Goal: Check status

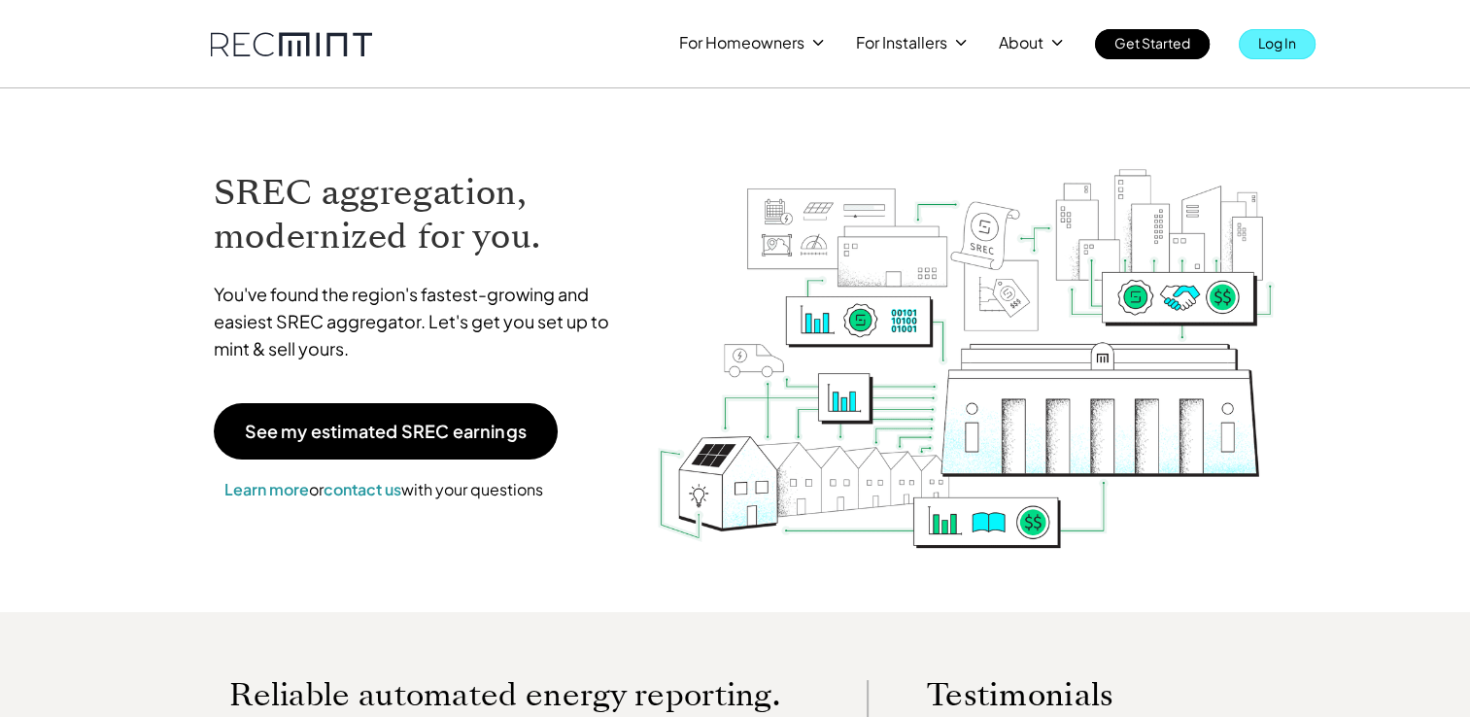
click at [1279, 40] on p "Log In" at bounding box center [1278, 42] width 38 height 27
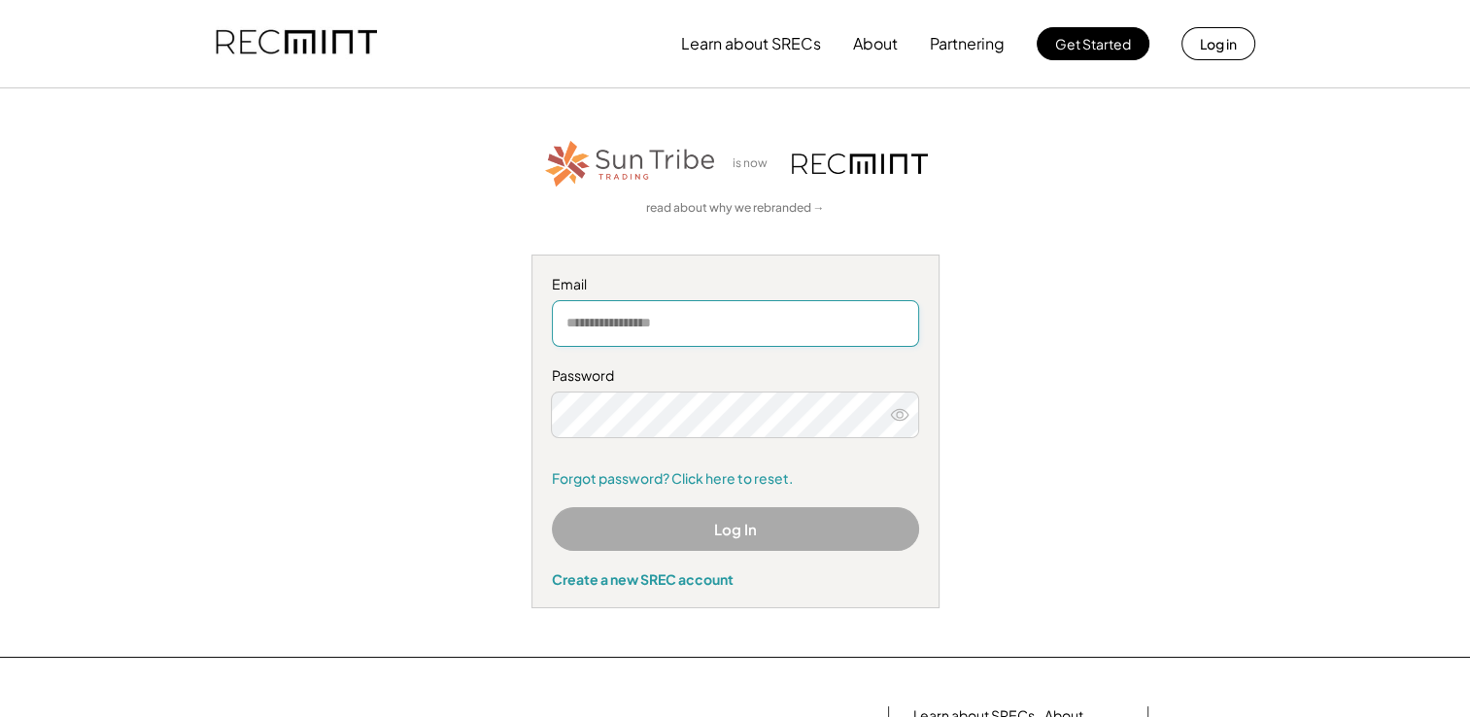
click at [707, 327] on input "email" at bounding box center [735, 323] width 367 height 47
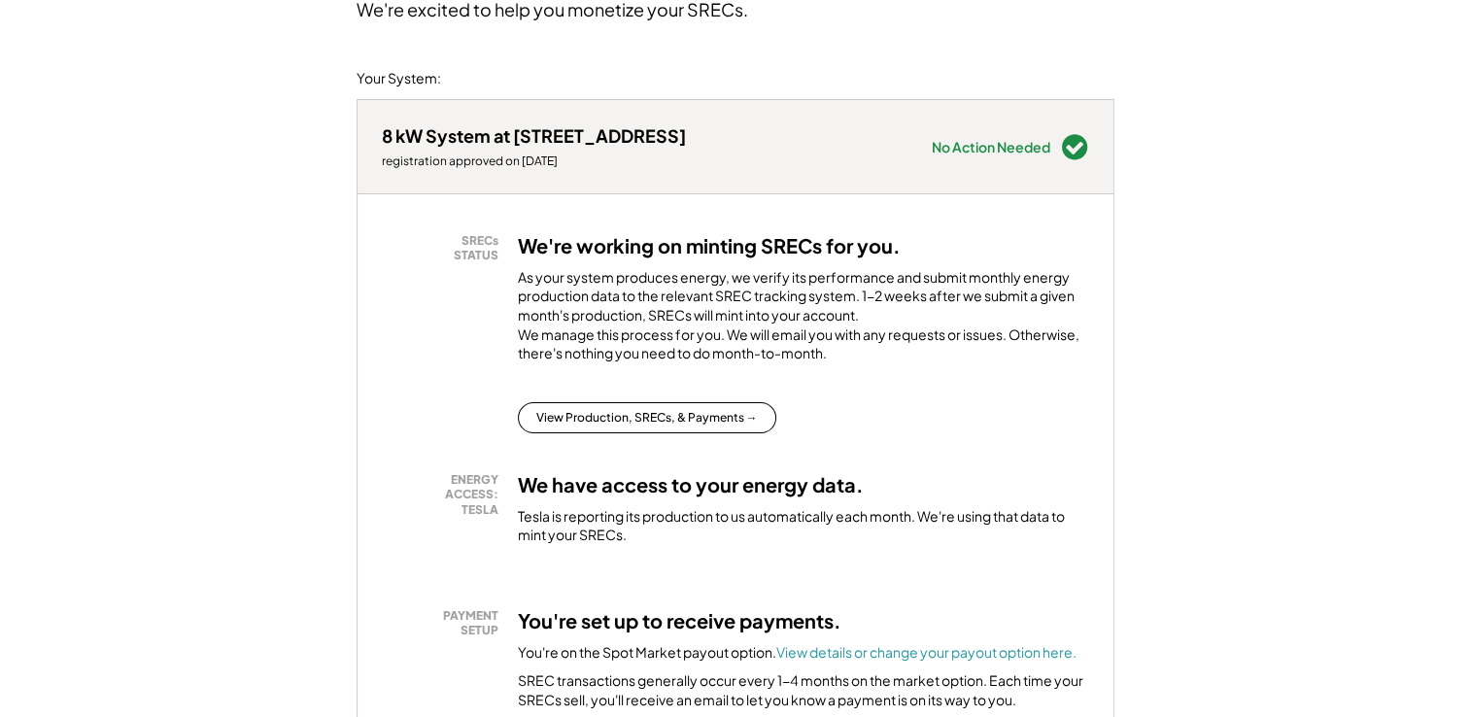
scroll to position [292, 0]
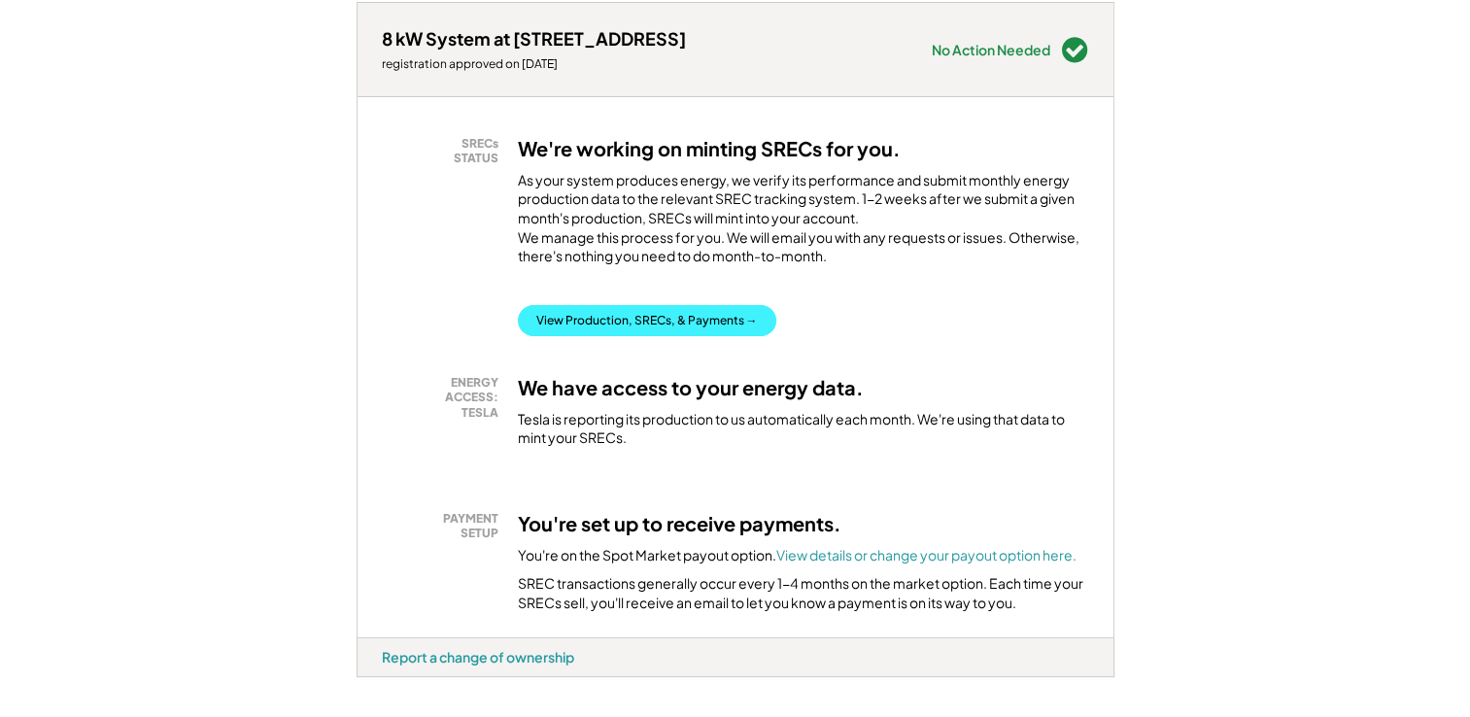
click at [657, 336] on button "View Production, SRECs, & Payments →" at bounding box center [647, 320] width 259 height 31
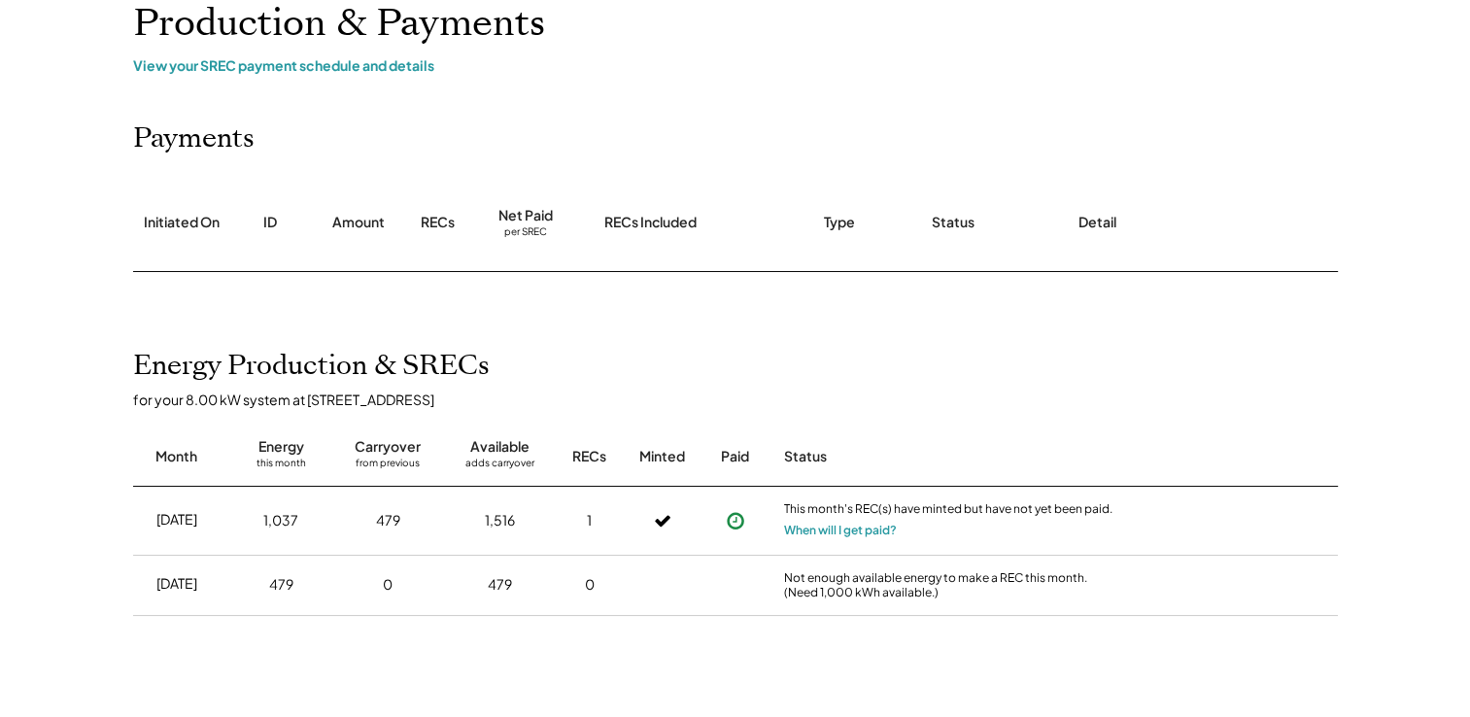
scroll to position [194, 0]
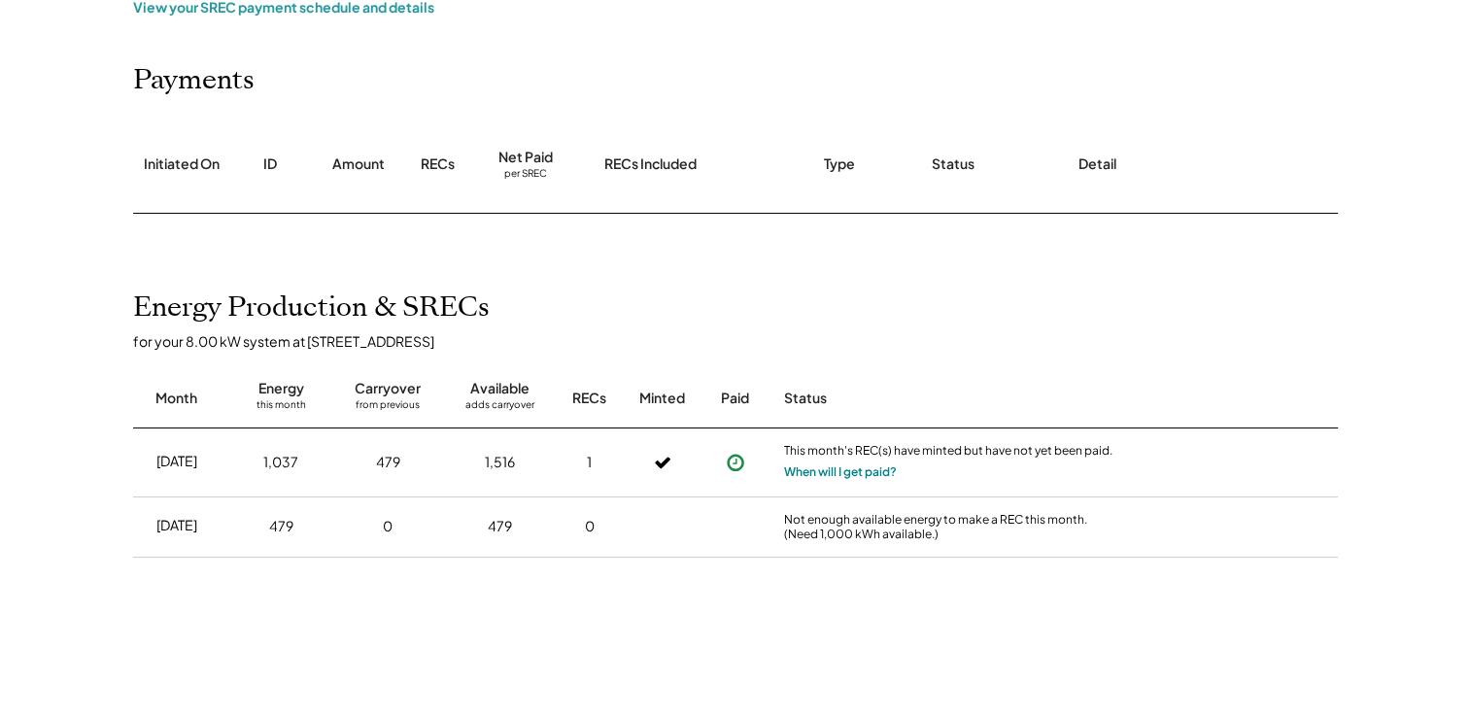
click at [847, 471] on button "When will I get paid?" at bounding box center [840, 472] width 113 height 19
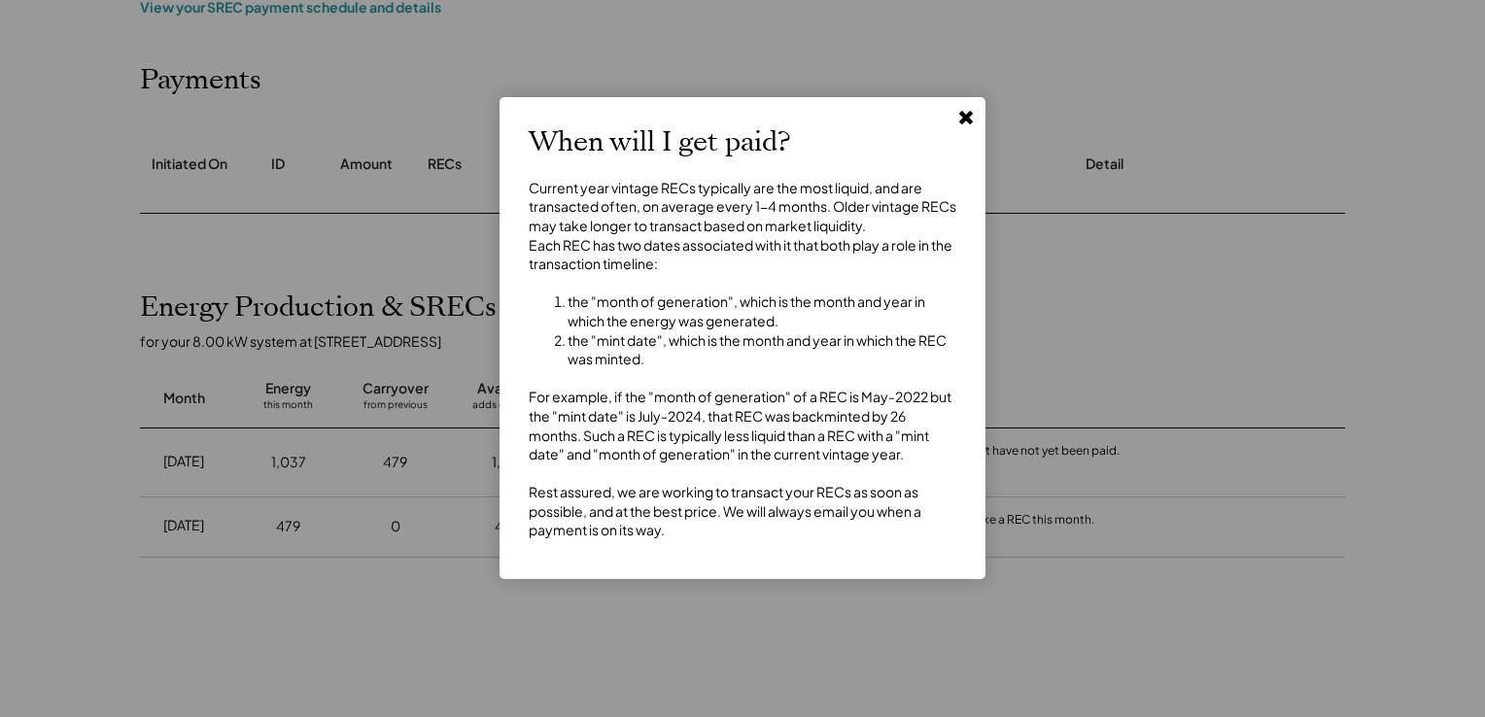
click at [964, 111] on icon at bounding box center [965, 116] width 19 height 19
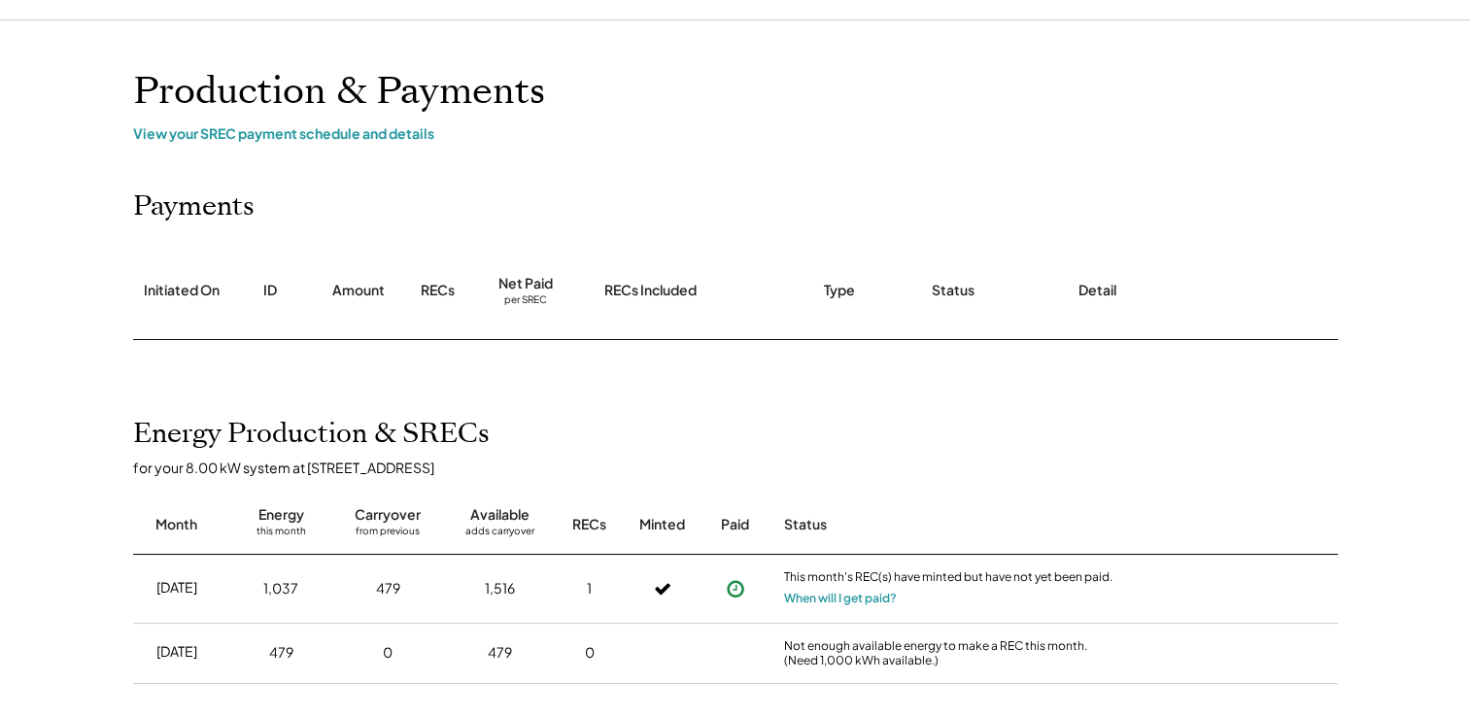
scroll to position [0, 0]
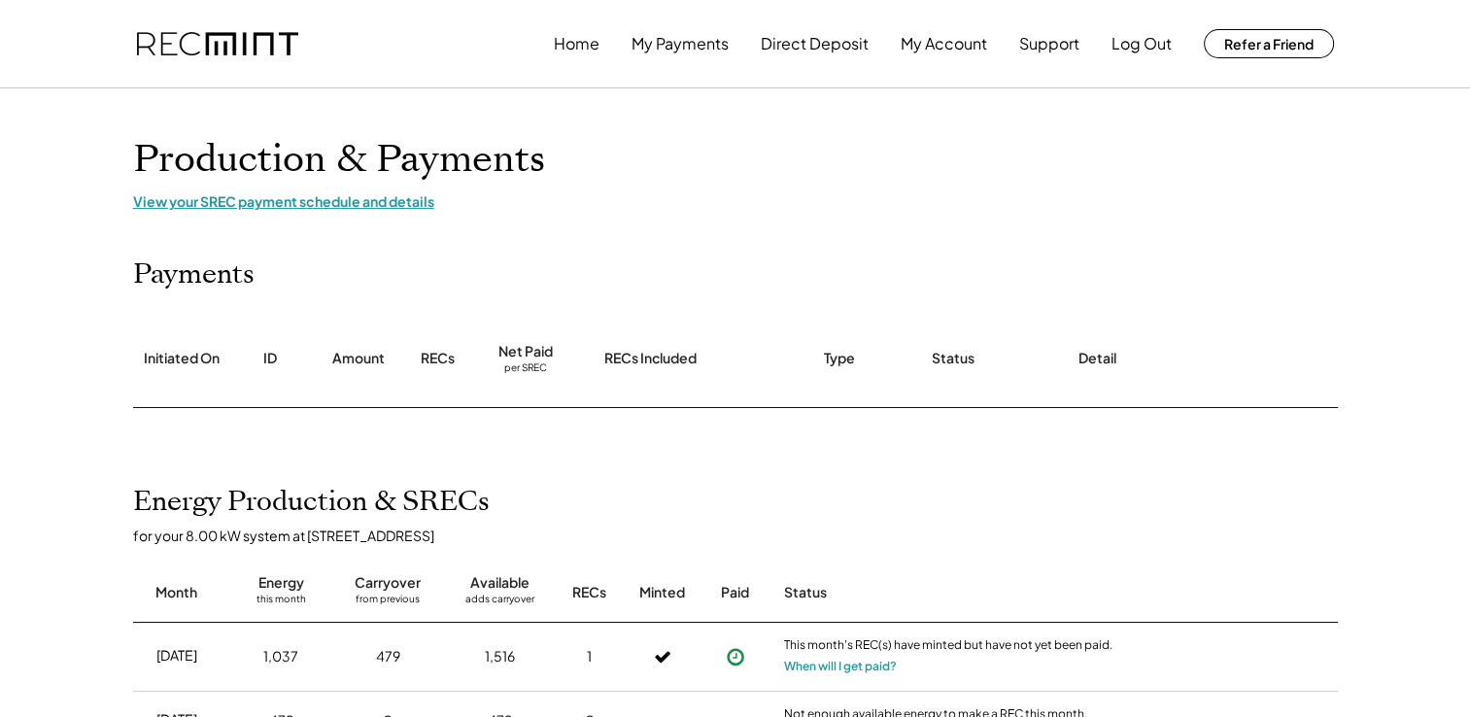
click at [351, 200] on div "View your SREC payment schedule and details" at bounding box center [735, 200] width 1205 height 17
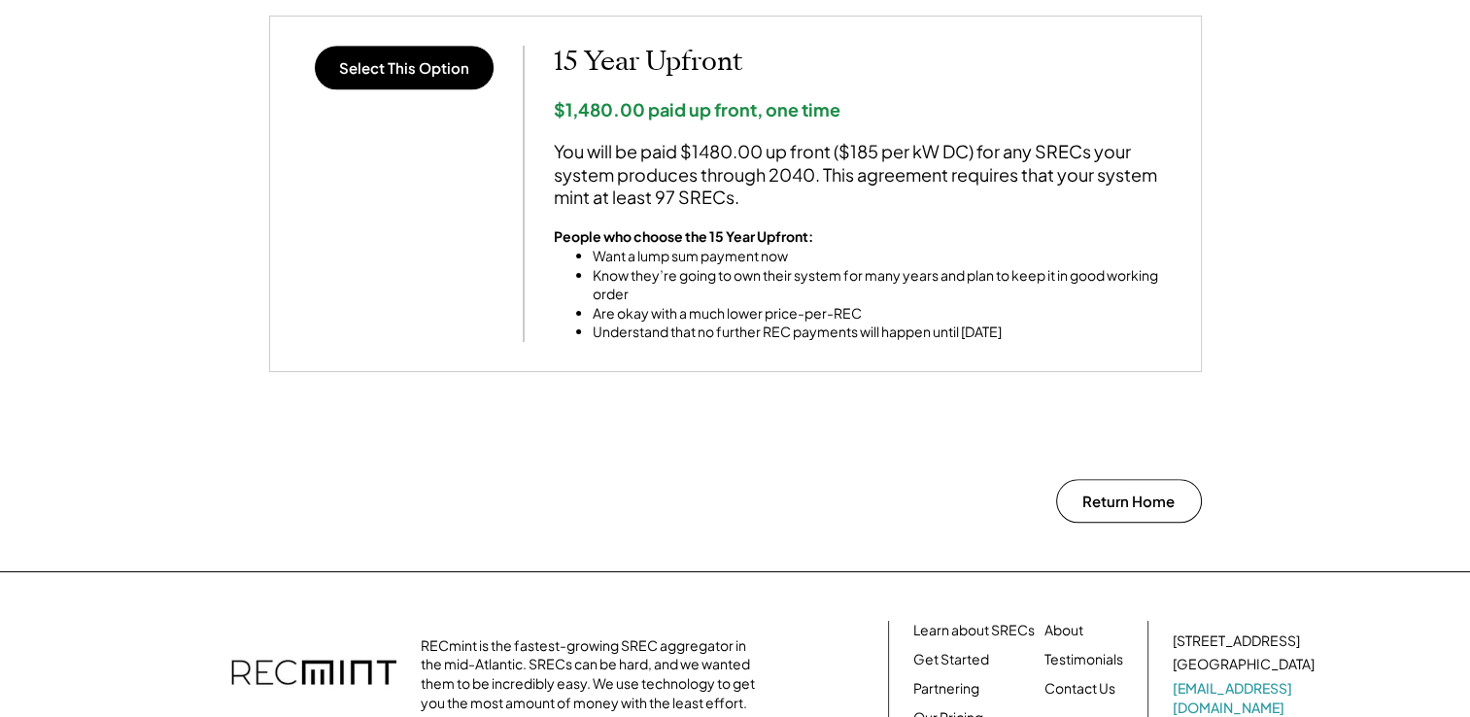
scroll to position [1749, 0]
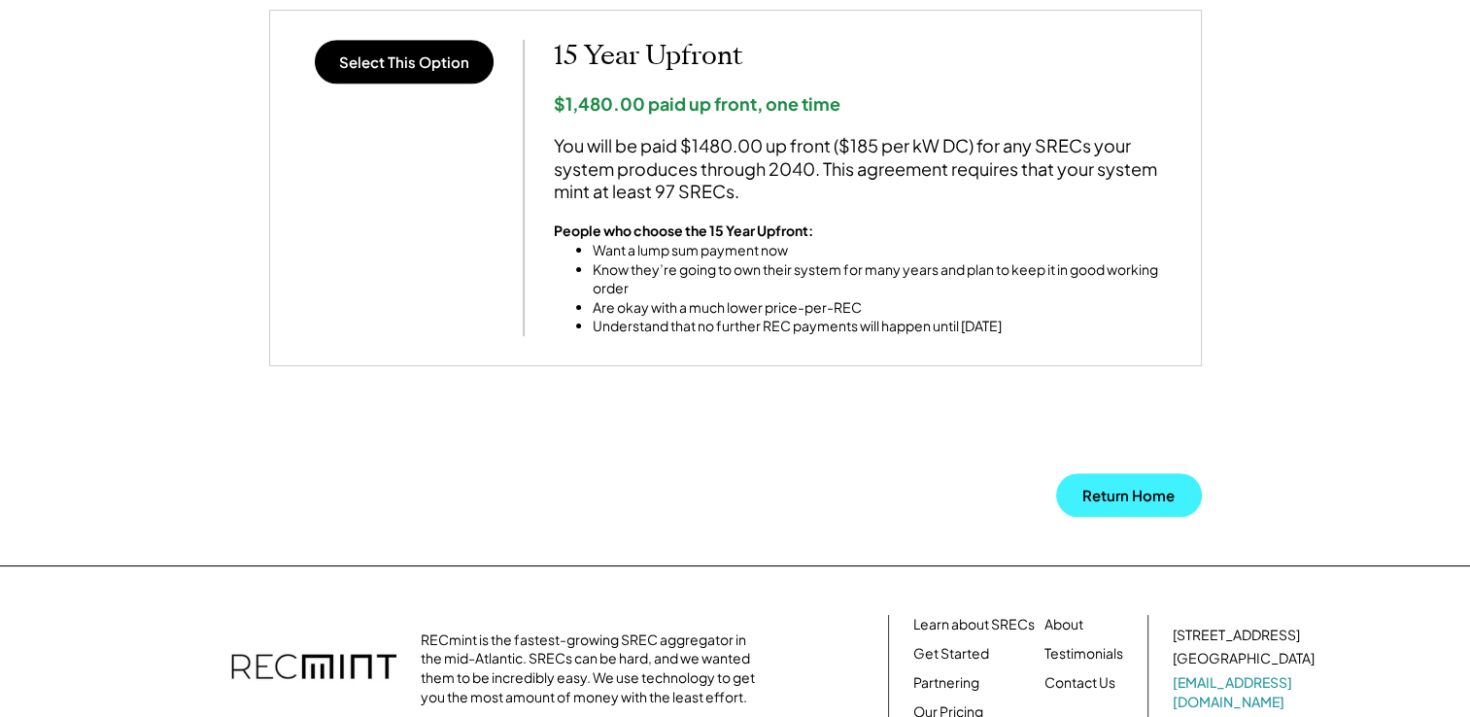
click at [1127, 492] on button "Return Home" at bounding box center [1129, 495] width 146 height 44
